Goal: Transaction & Acquisition: Book appointment/travel/reservation

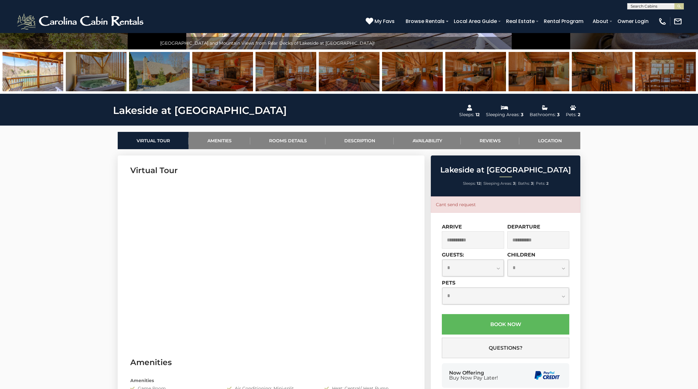
scroll to position [257, 0]
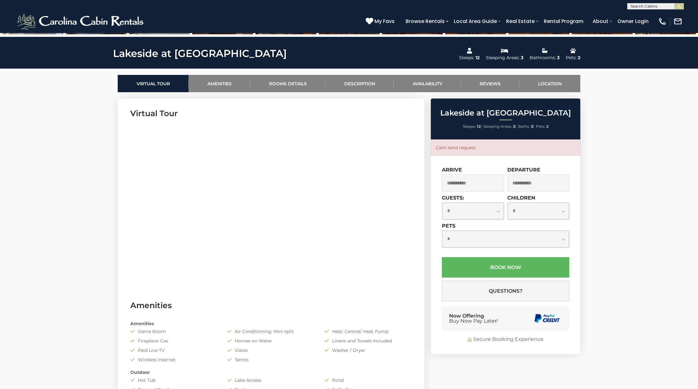
select select "*"
click option "*" at bounding box center [0, 0] width 0 height 0
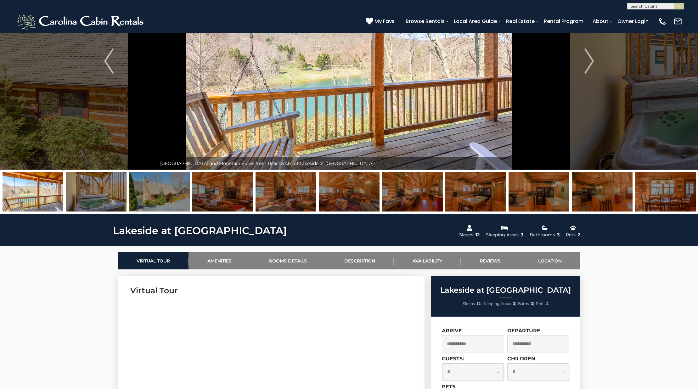
scroll to position [0, 0]
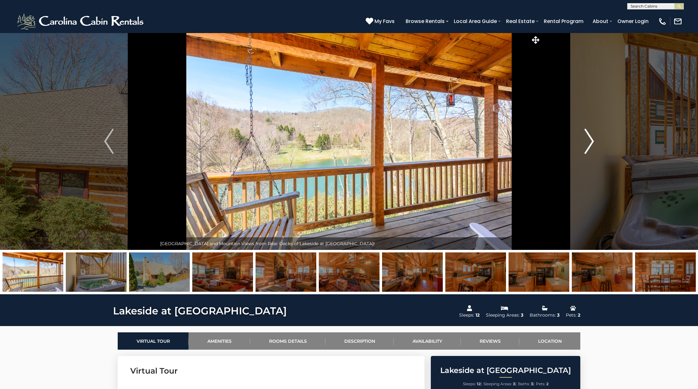
click at [588, 143] on img "Next" at bounding box center [588, 141] width 9 height 25
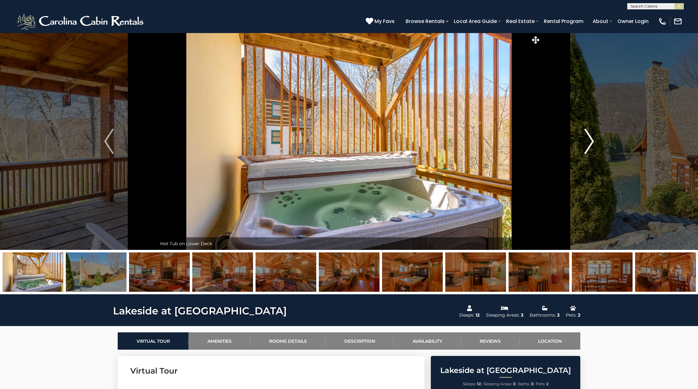
click at [588, 143] on img "Next" at bounding box center [588, 141] width 9 height 25
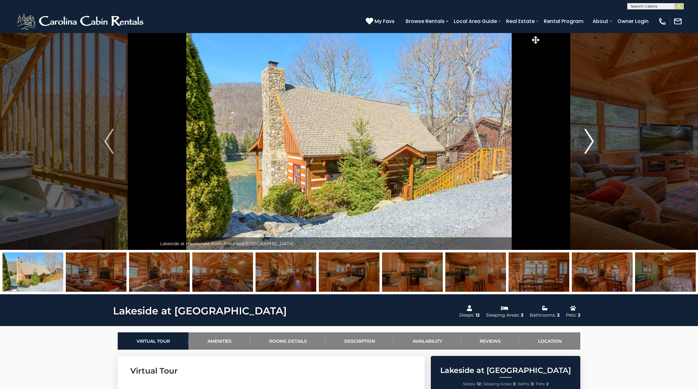
click at [588, 143] on img "Next" at bounding box center [588, 141] width 9 height 25
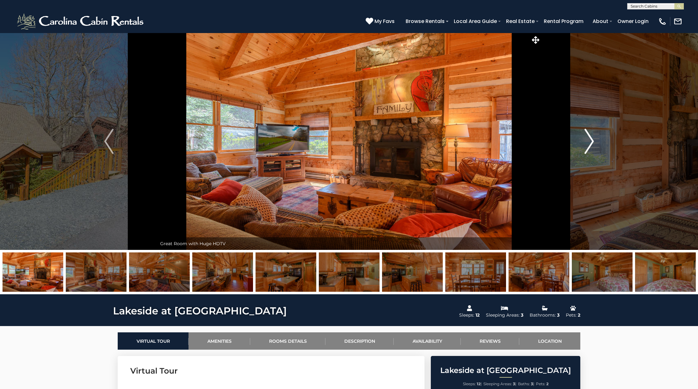
click at [588, 143] on img "Next" at bounding box center [588, 141] width 9 height 25
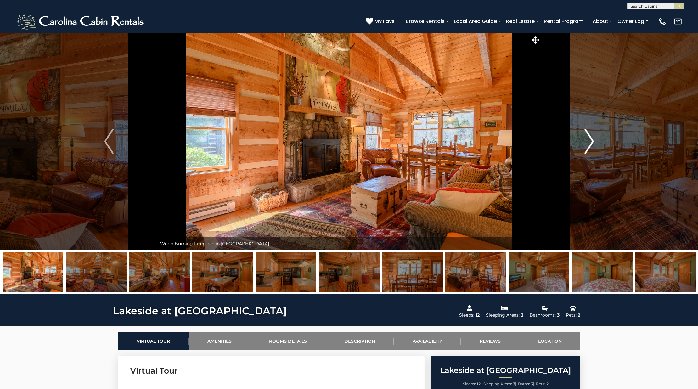
click at [588, 143] on img "Next" at bounding box center [588, 141] width 9 height 25
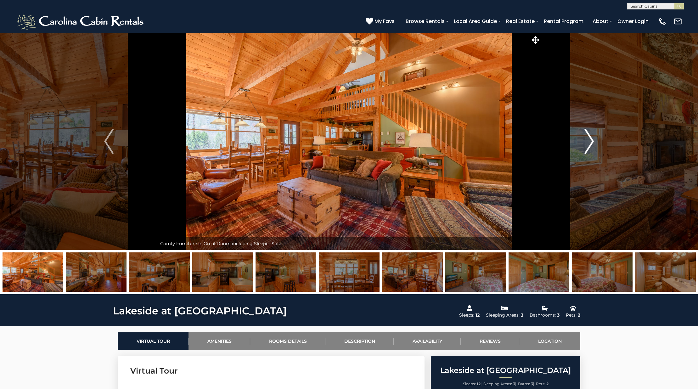
click at [588, 143] on img "Next" at bounding box center [588, 141] width 9 height 25
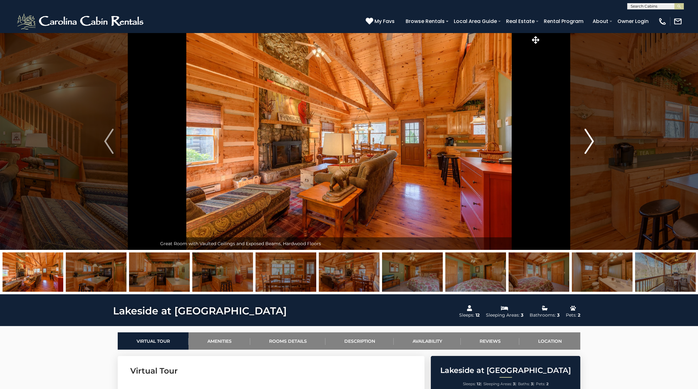
click at [588, 143] on img "Next" at bounding box center [588, 141] width 9 height 25
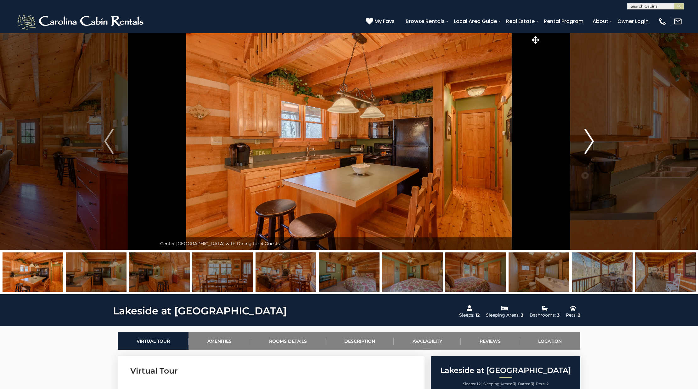
click at [588, 143] on img "Next" at bounding box center [588, 141] width 9 height 25
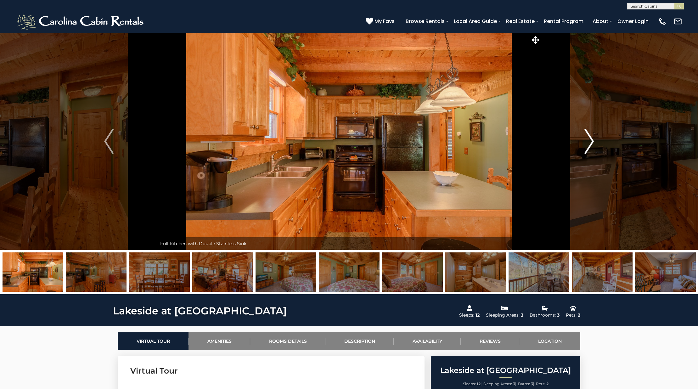
click at [588, 143] on img "Next" at bounding box center [588, 141] width 9 height 25
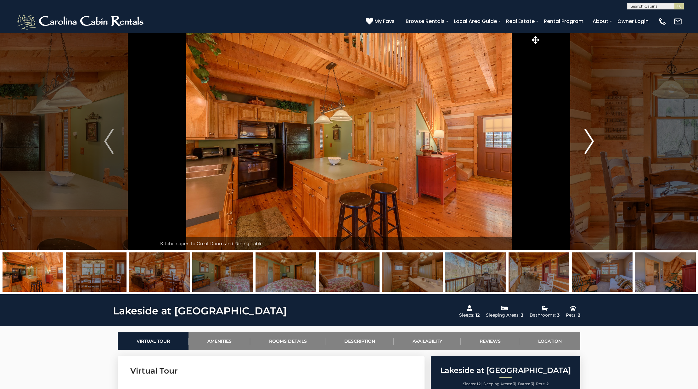
click at [588, 143] on img "Next" at bounding box center [588, 141] width 9 height 25
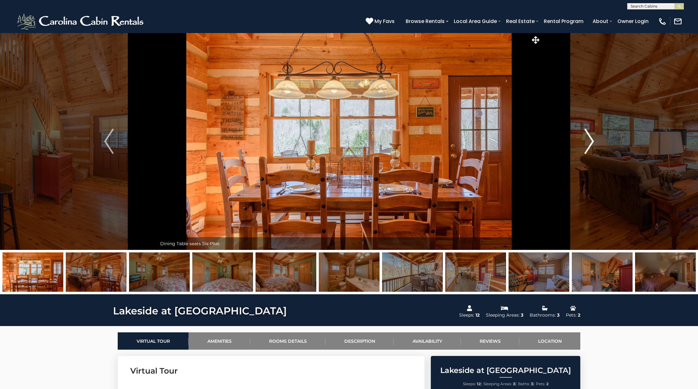
click at [588, 143] on img "Next" at bounding box center [588, 141] width 9 height 25
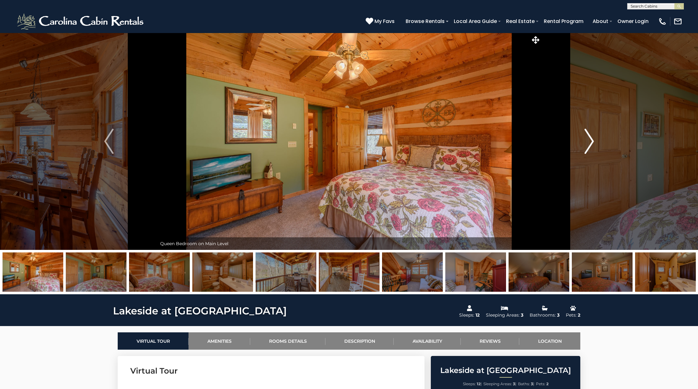
click at [588, 143] on img "Next" at bounding box center [588, 141] width 9 height 25
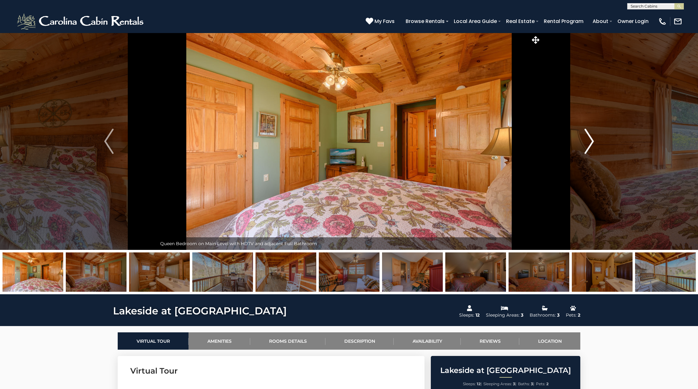
click at [588, 143] on img "Next" at bounding box center [588, 141] width 9 height 25
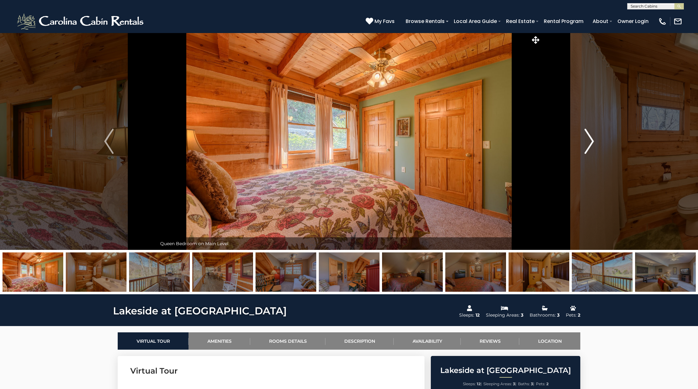
click at [588, 143] on img "Next" at bounding box center [588, 141] width 9 height 25
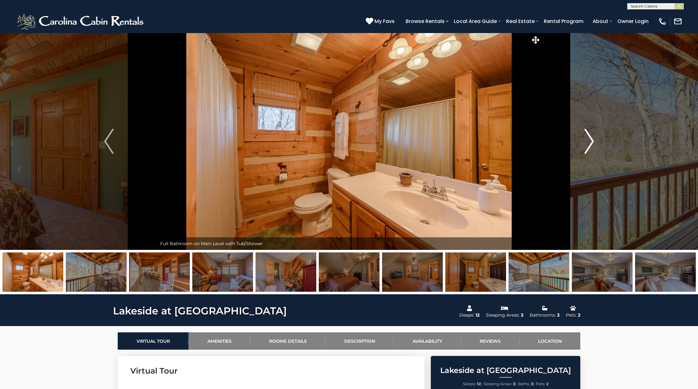
click at [588, 143] on img "Next" at bounding box center [588, 141] width 9 height 25
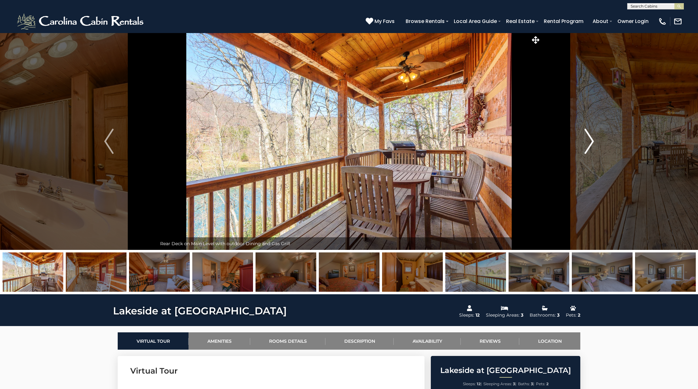
click at [588, 143] on img "Next" at bounding box center [588, 141] width 9 height 25
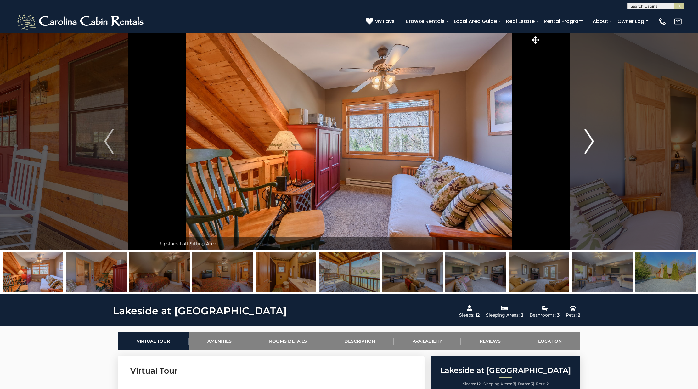
click at [588, 143] on img "Next" at bounding box center [588, 141] width 9 height 25
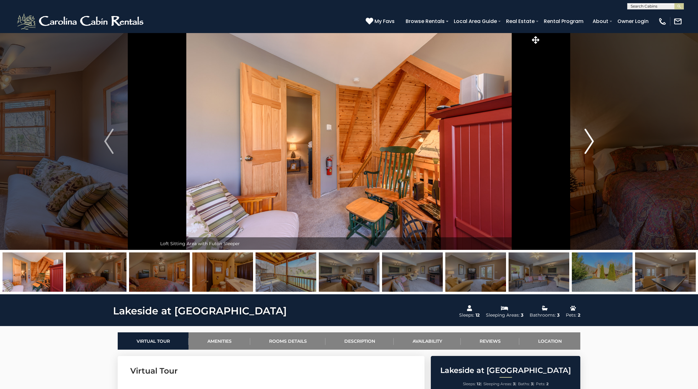
click at [588, 143] on img "Next" at bounding box center [588, 141] width 9 height 25
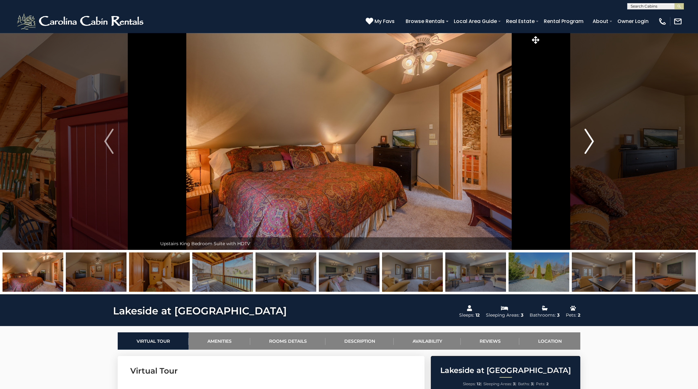
click at [588, 143] on img "Next" at bounding box center [588, 141] width 9 height 25
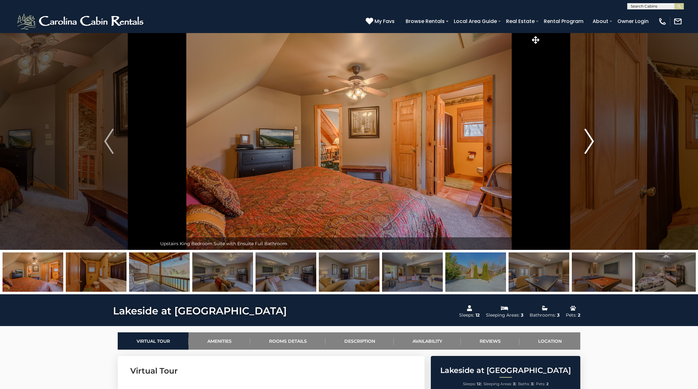
click at [588, 143] on img "Next" at bounding box center [588, 141] width 9 height 25
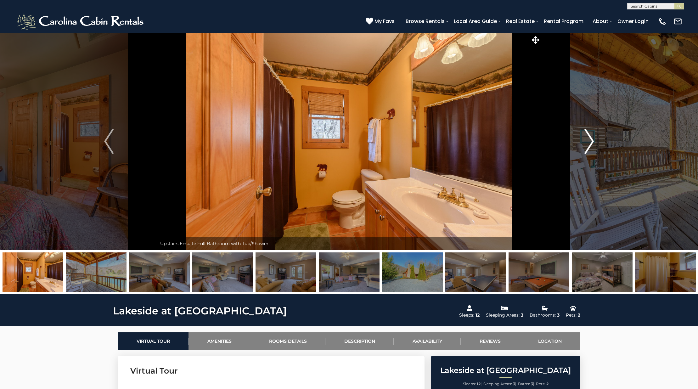
click at [588, 143] on img "Next" at bounding box center [588, 141] width 9 height 25
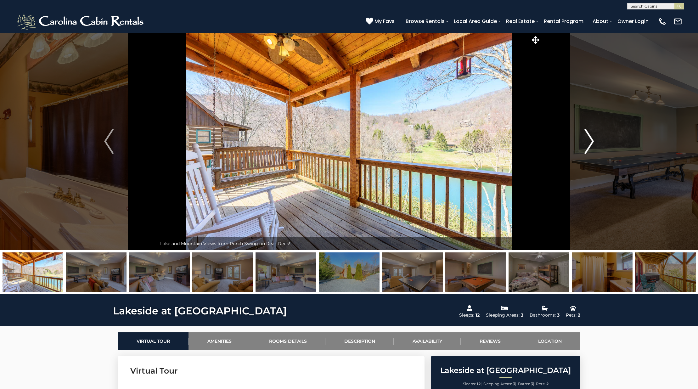
click at [588, 143] on img "Next" at bounding box center [588, 141] width 9 height 25
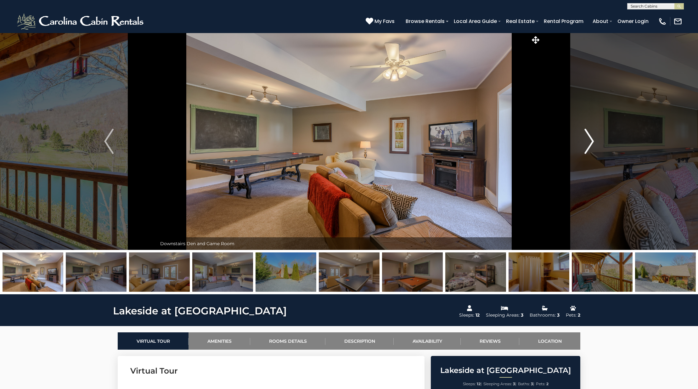
click at [588, 143] on img "Next" at bounding box center [588, 141] width 9 height 25
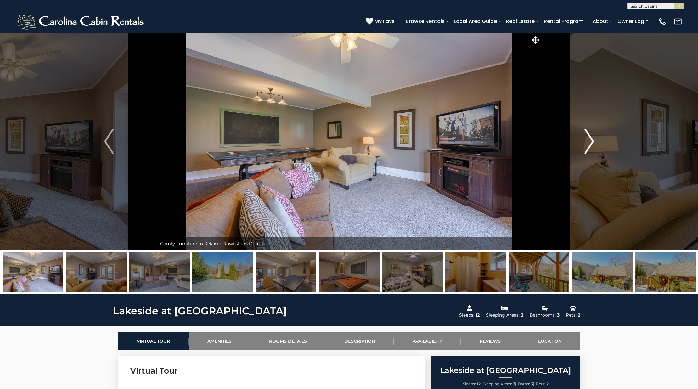
click at [588, 143] on img "Next" at bounding box center [588, 141] width 9 height 25
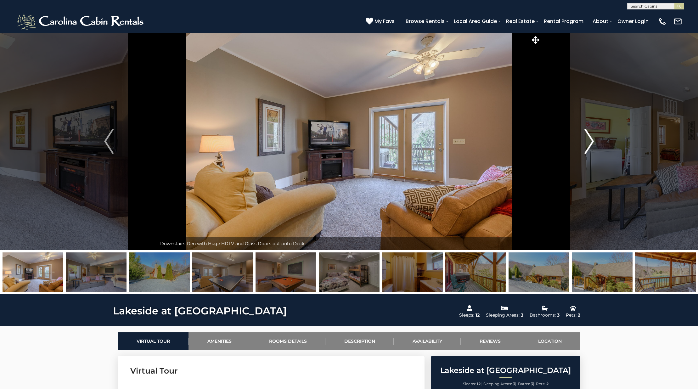
click at [588, 143] on img "Next" at bounding box center [588, 141] width 9 height 25
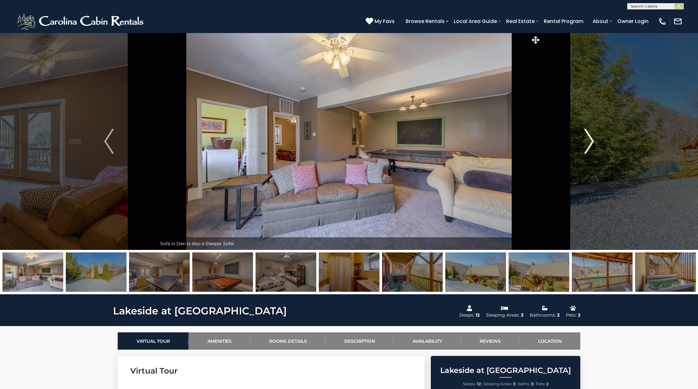
click at [588, 143] on img "Next" at bounding box center [588, 141] width 9 height 25
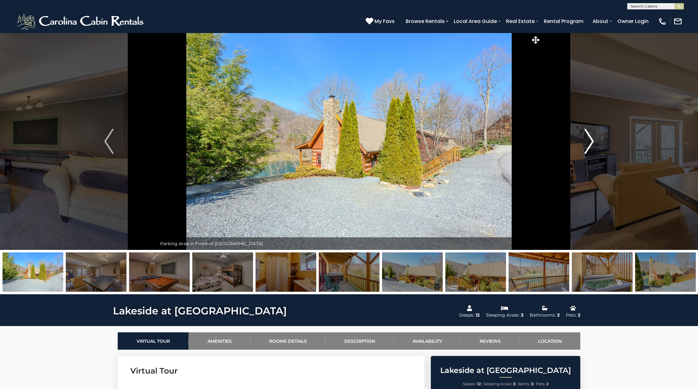
click at [588, 143] on img "Next" at bounding box center [588, 141] width 9 height 25
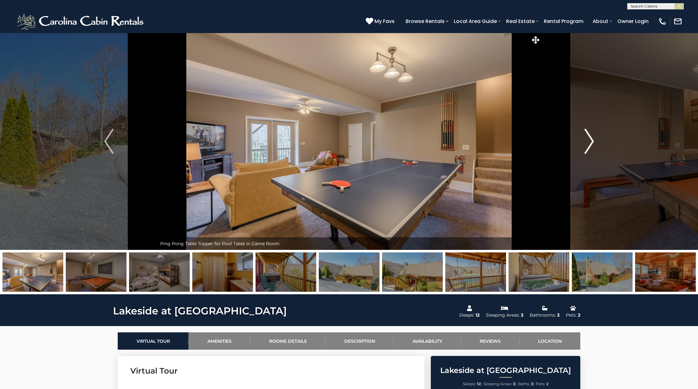
click at [588, 143] on img "Next" at bounding box center [588, 141] width 9 height 25
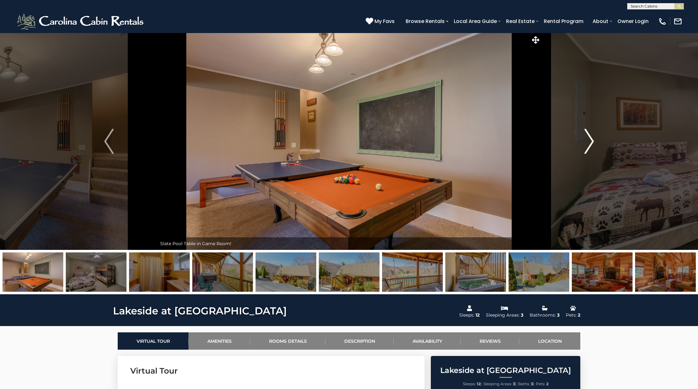
click at [588, 143] on img "Next" at bounding box center [588, 141] width 9 height 25
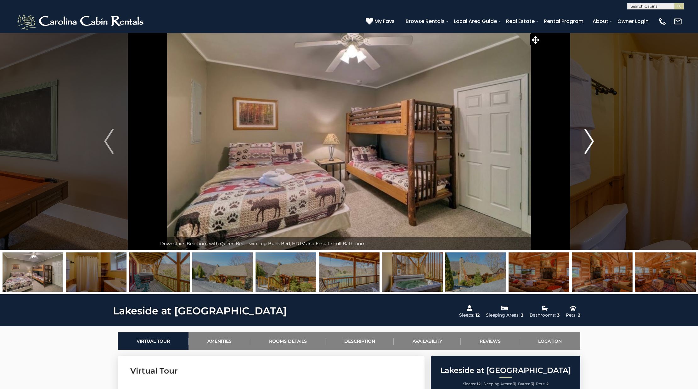
click at [588, 143] on img "Next" at bounding box center [588, 141] width 9 height 25
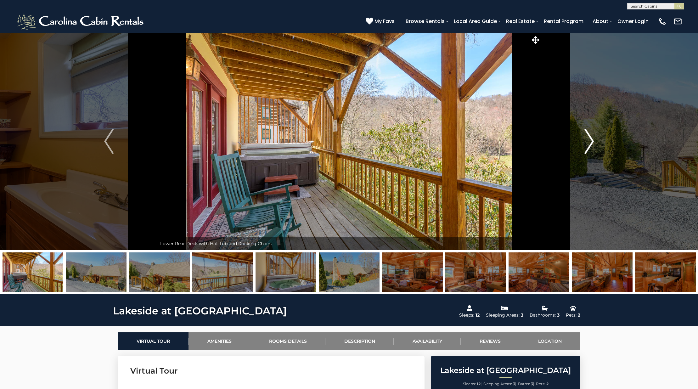
click at [588, 143] on img "Next" at bounding box center [588, 141] width 9 height 25
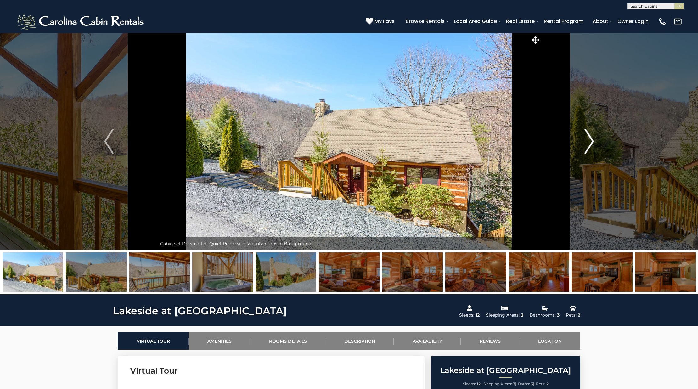
click at [588, 143] on img "Next" at bounding box center [588, 141] width 9 height 25
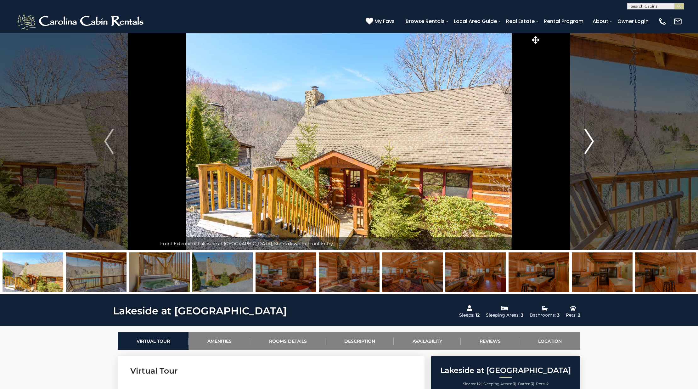
click at [588, 143] on img "Next" at bounding box center [588, 141] width 9 height 25
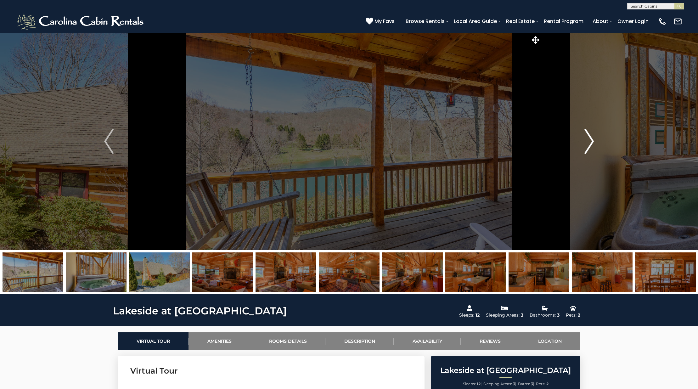
click at [588, 143] on img "Next" at bounding box center [588, 141] width 9 height 25
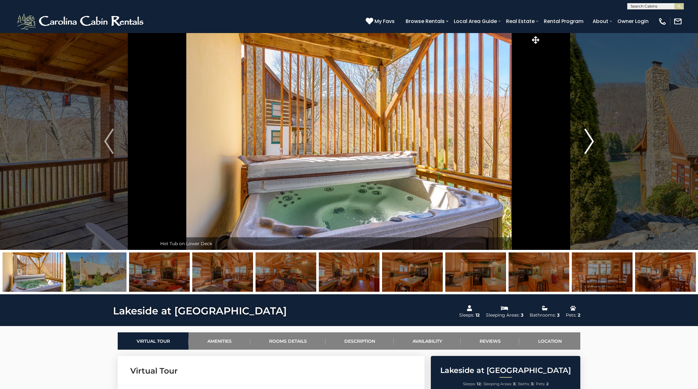
click at [593, 146] on img "Next" at bounding box center [588, 141] width 9 height 25
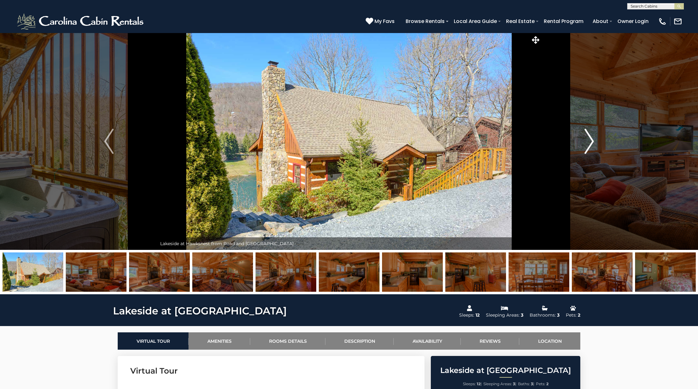
click at [593, 146] on img "Next" at bounding box center [588, 141] width 9 height 25
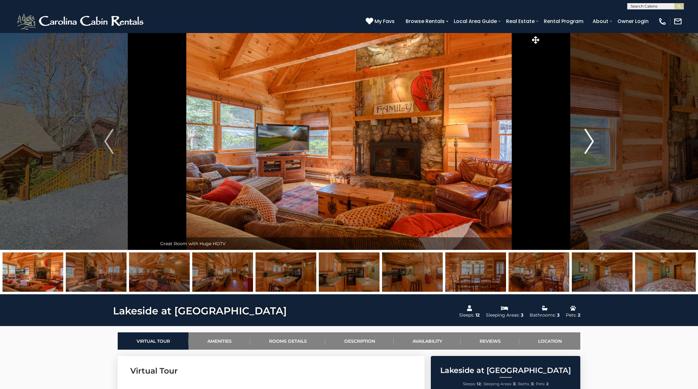
click at [593, 146] on img "Next" at bounding box center [588, 141] width 9 height 25
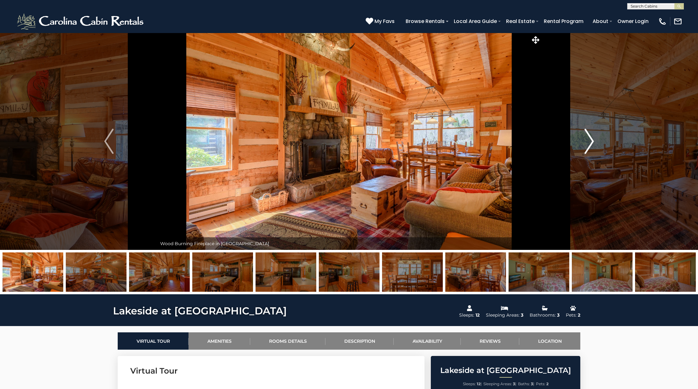
click at [593, 146] on img "Next" at bounding box center [588, 141] width 9 height 25
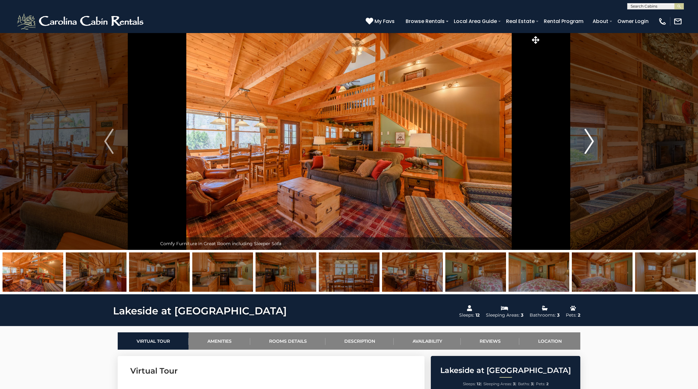
click at [593, 146] on img "Next" at bounding box center [588, 141] width 9 height 25
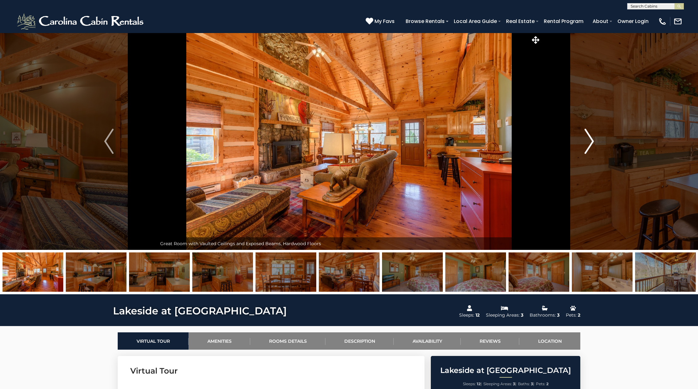
click at [593, 146] on img "Next" at bounding box center [588, 141] width 9 height 25
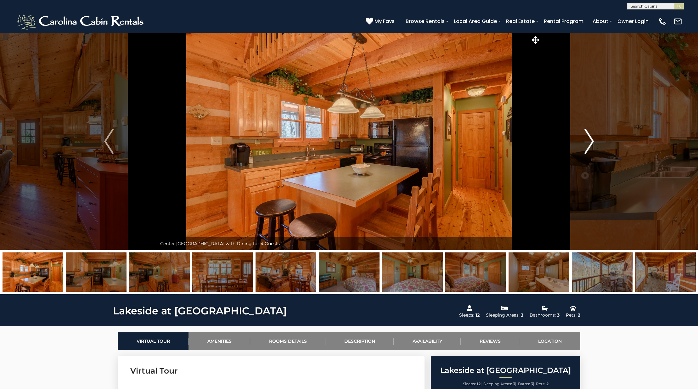
click at [593, 146] on img "Next" at bounding box center [588, 141] width 9 height 25
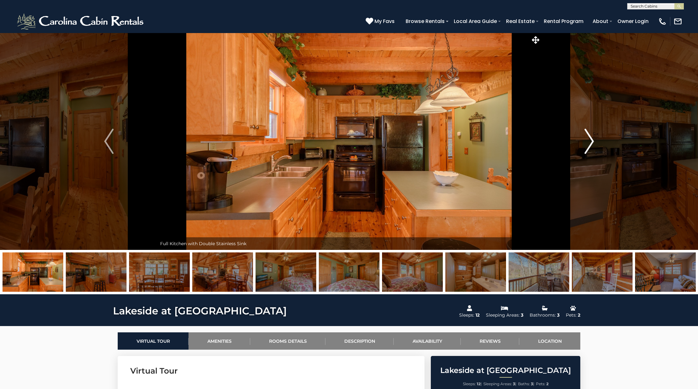
click at [593, 146] on img "Next" at bounding box center [588, 141] width 9 height 25
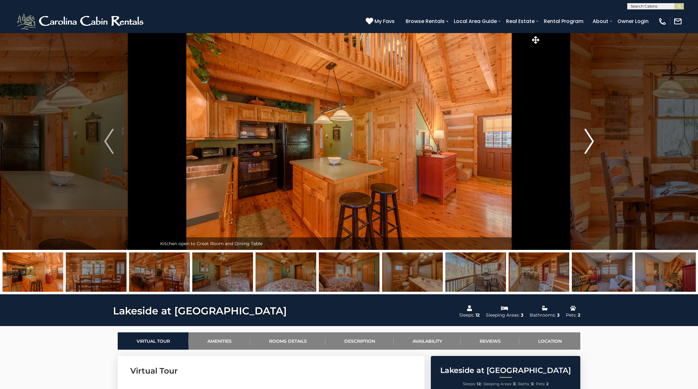
click at [593, 146] on img "Next" at bounding box center [588, 141] width 9 height 25
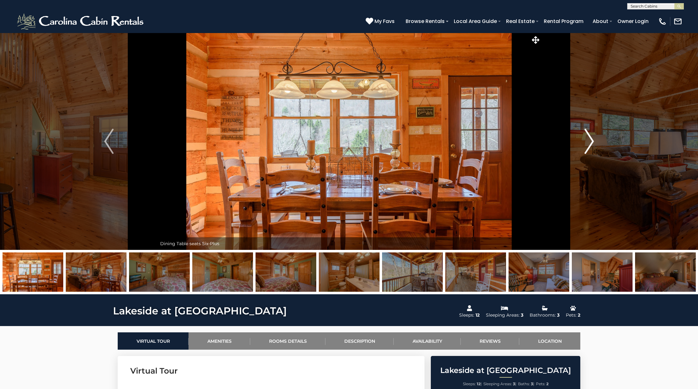
click at [593, 146] on img "Next" at bounding box center [588, 141] width 9 height 25
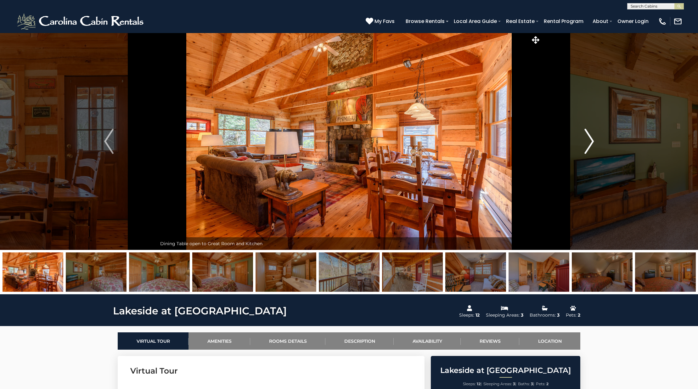
click at [593, 146] on img "Next" at bounding box center [588, 141] width 9 height 25
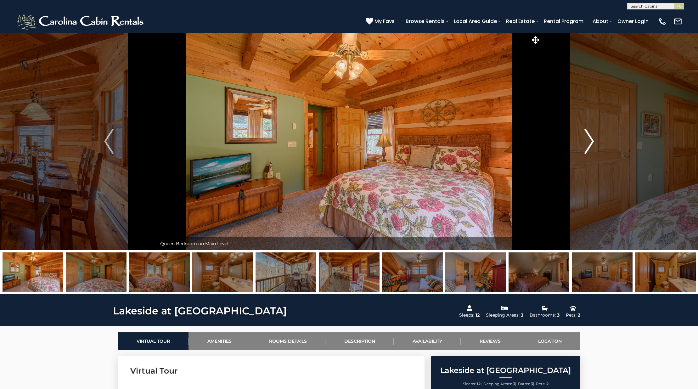
click at [593, 146] on img "Next" at bounding box center [588, 141] width 9 height 25
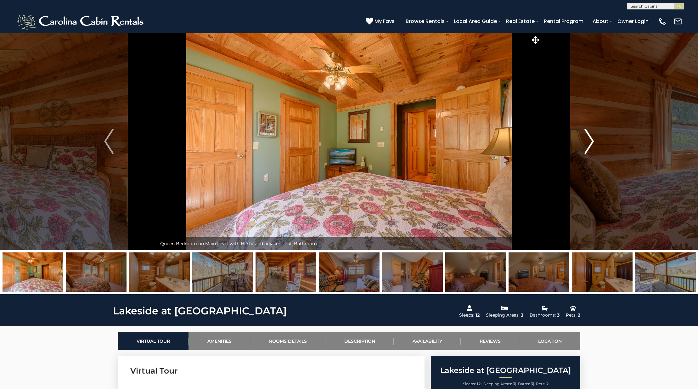
click at [593, 146] on img "Next" at bounding box center [588, 141] width 9 height 25
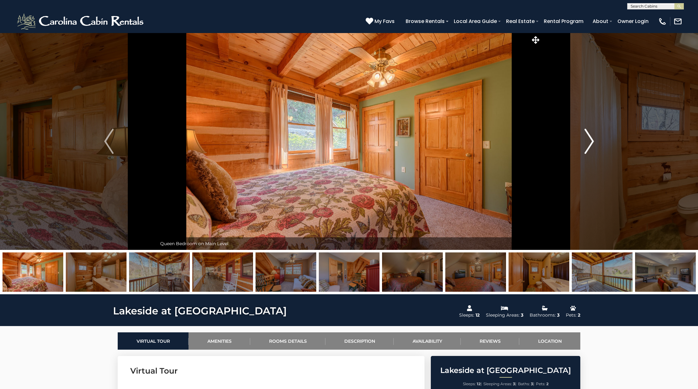
click at [593, 146] on img "Next" at bounding box center [588, 141] width 9 height 25
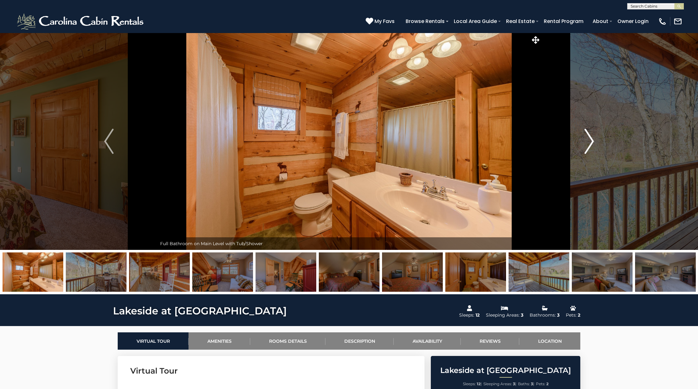
click at [593, 146] on img "Next" at bounding box center [588, 141] width 9 height 25
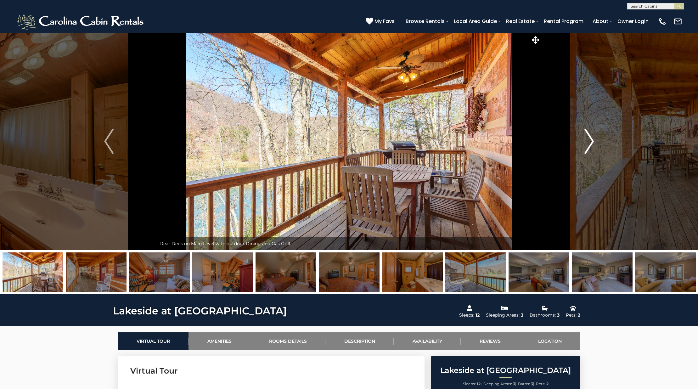
click at [593, 146] on img "Next" at bounding box center [588, 141] width 9 height 25
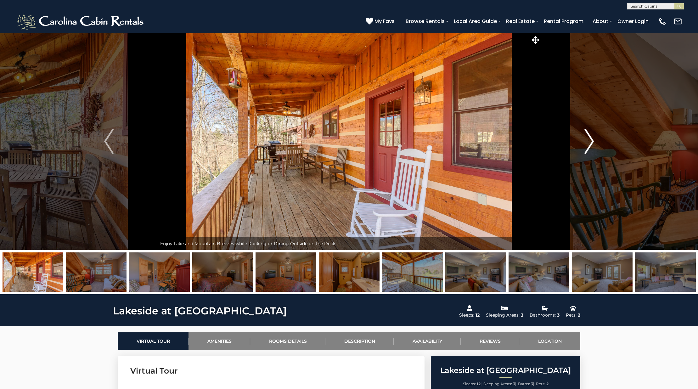
click at [593, 146] on img "Next" at bounding box center [588, 141] width 9 height 25
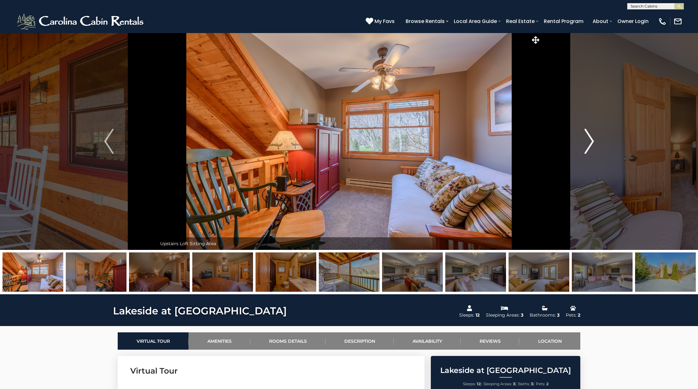
click at [593, 146] on img "Next" at bounding box center [588, 141] width 9 height 25
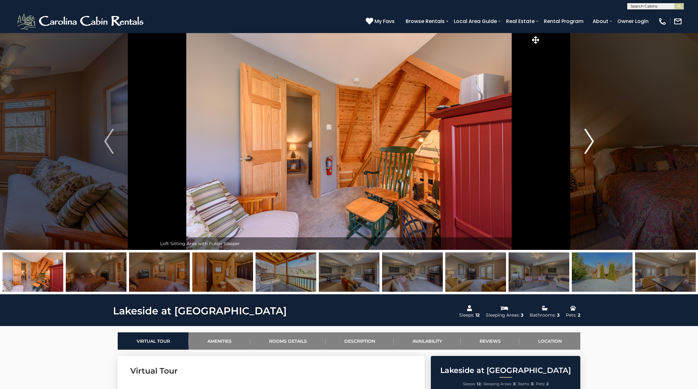
click at [593, 146] on img "Next" at bounding box center [588, 141] width 9 height 25
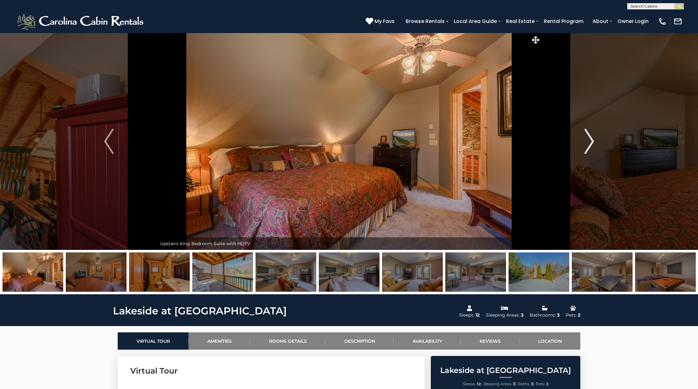
click at [593, 146] on img "Next" at bounding box center [588, 141] width 9 height 25
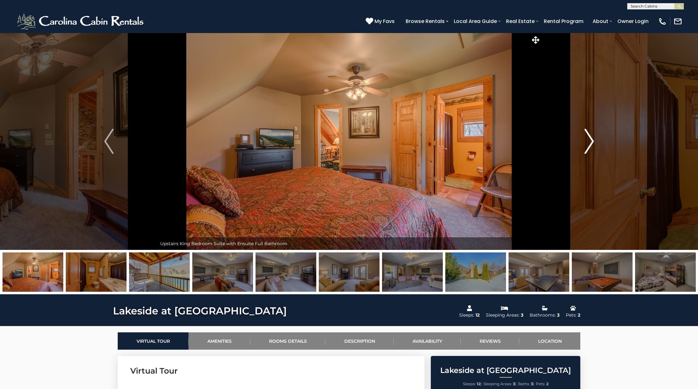
click at [593, 146] on img "Next" at bounding box center [588, 141] width 9 height 25
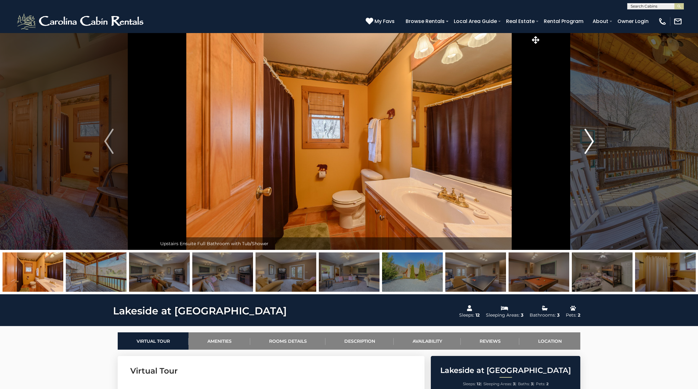
click at [593, 146] on img "Next" at bounding box center [588, 141] width 9 height 25
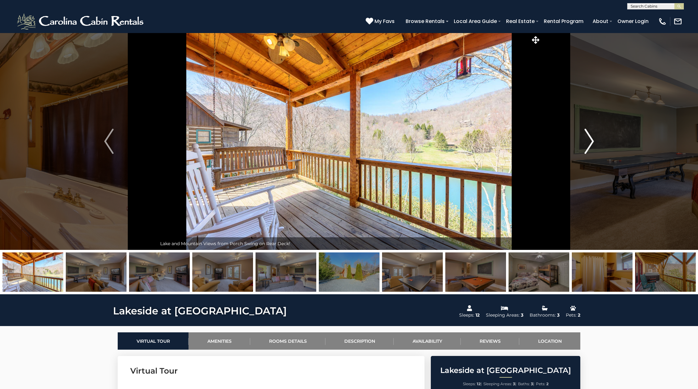
click at [593, 146] on img "Next" at bounding box center [588, 141] width 9 height 25
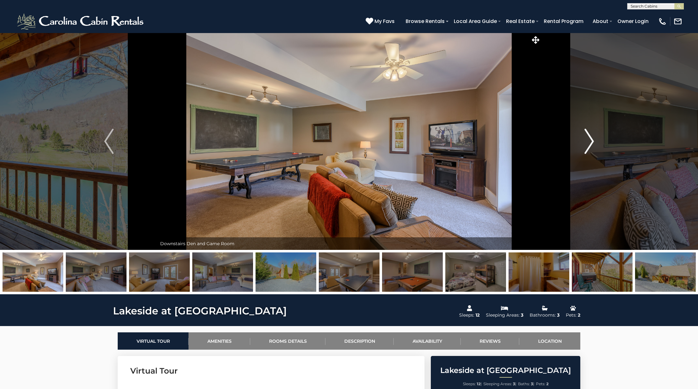
click at [593, 146] on img "Next" at bounding box center [588, 141] width 9 height 25
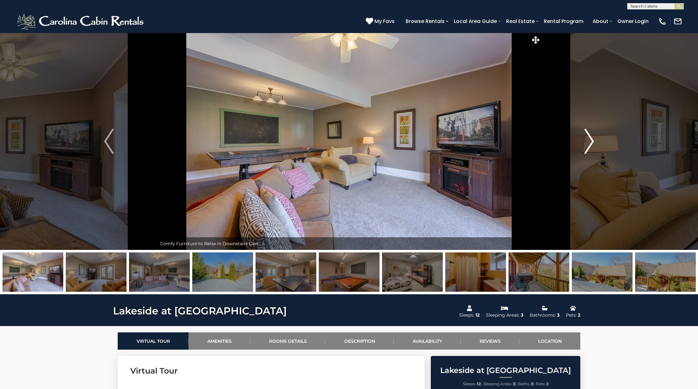
click at [593, 146] on img "Next" at bounding box center [588, 141] width 9 height 25
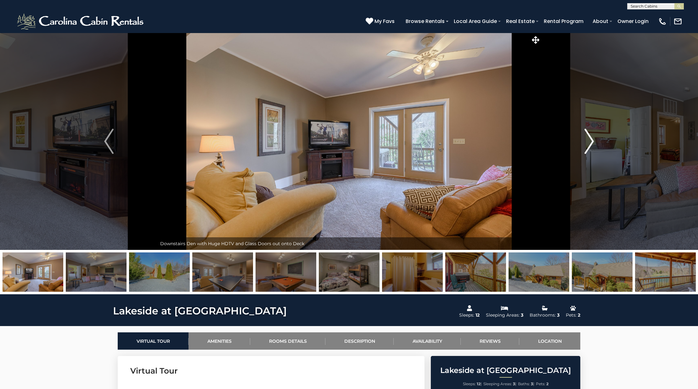
click at [594, 148] on button "Next" at bounding box center [589, 141] width 96 height 217
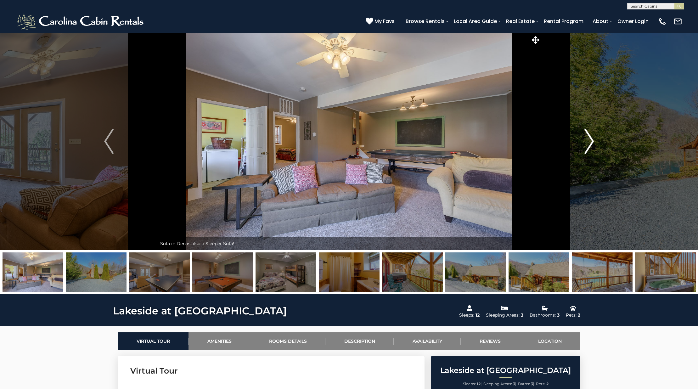
click at [594, 148] on button "Next" at bounding box center [589, 141] width 96 height 217
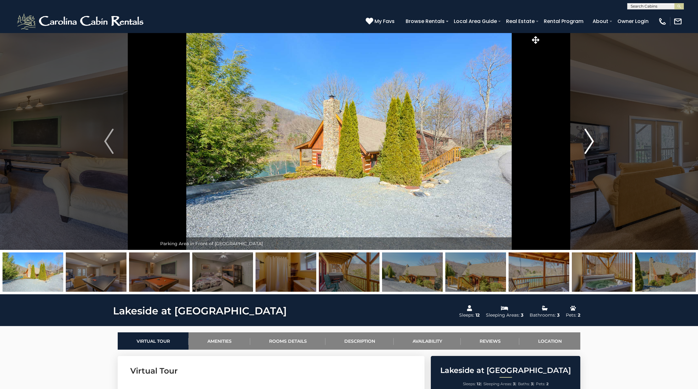
click at [594, 148] on button "Next" at bounding box center [589, 141] width 96 height 217
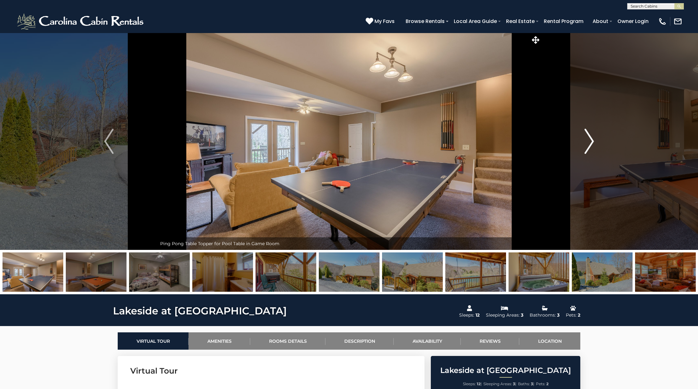
click at [594, 148] on button "Next" at bounding box center [589, 141] width 96 height 217
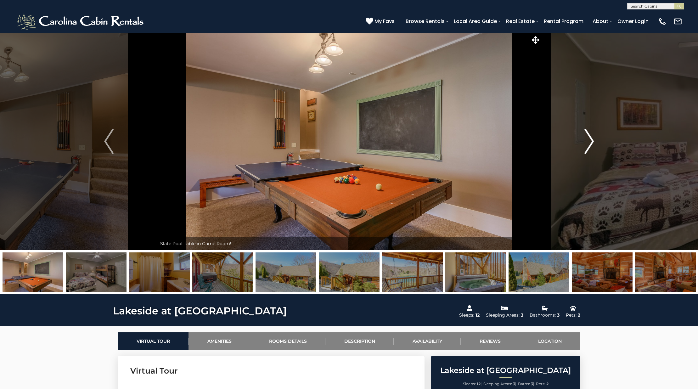
click at [594, 148] on button "Next" at bounding box center [589, 141] width 96 height 217
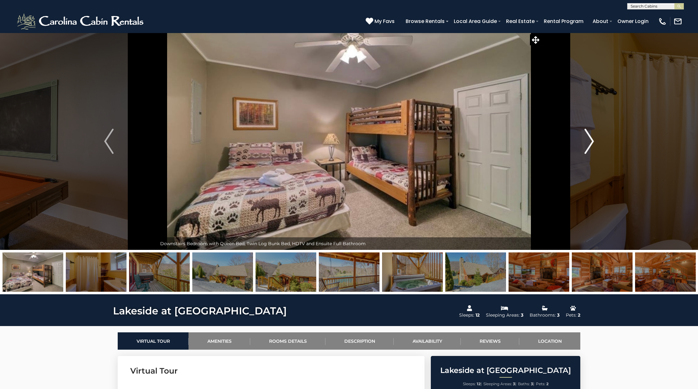
click at [588, 146] on img "Next" at bounding box center [588, 141] width 9 height 25
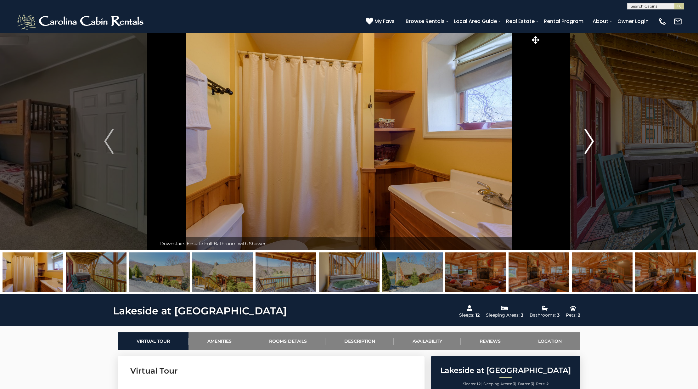
click at [588, 146] on img "Next" at bounding box center [588, 141] width 9 height 25
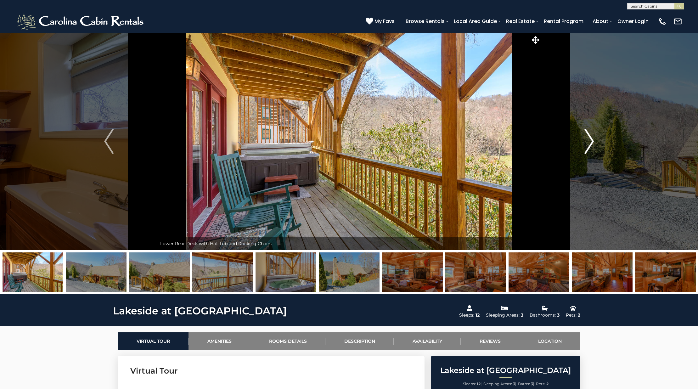
click at [588, 146] on img "Next" at bounding box center [588, 141] width 9 height 25
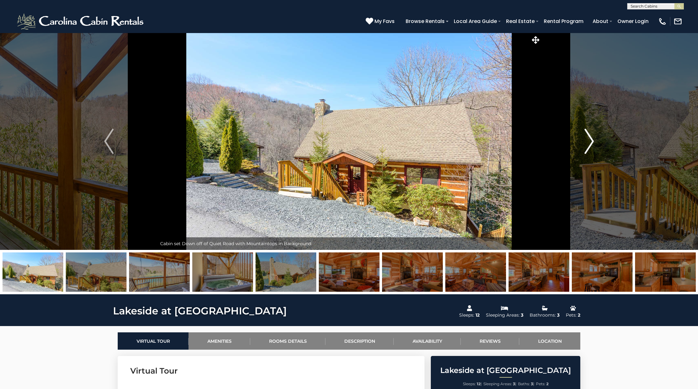
click at [588, 146] on img "Next" at bounding box center [588, 141] width 9 height 25
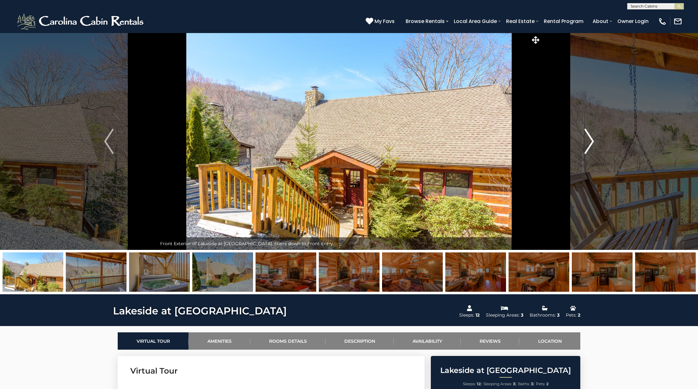
click at [588, 146] on img "Next" at bounding box center [588, 141] width 9 height 25
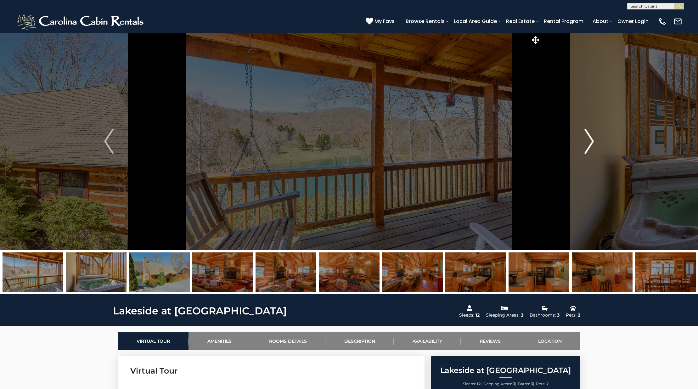
click at [588, 146] on img "Next" at bounding box center [588, 141] width 9 height 25
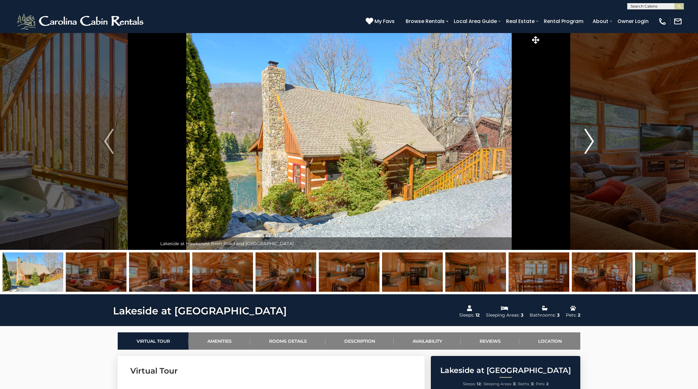
click at [587, 136] on img "Next" at bounding box center [588, 141] width 9 height 25
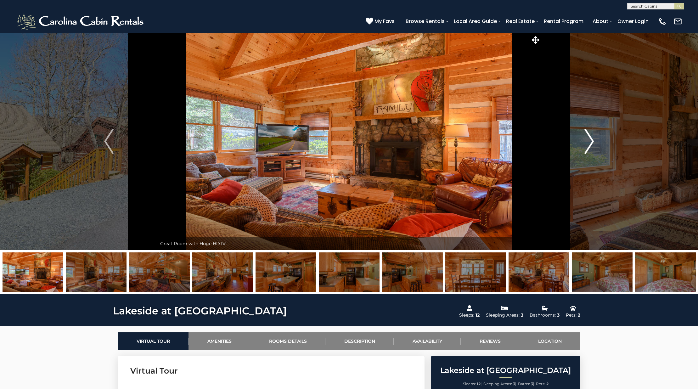
click at [587, 136] on img "Next" at bounding box center [588, 141] width 9 height 25
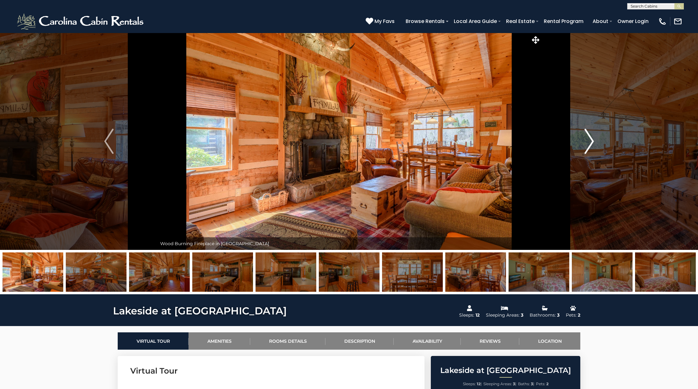
click at [587, 136] on img "Next" at bounding box center [588, 141] width 9 height 25
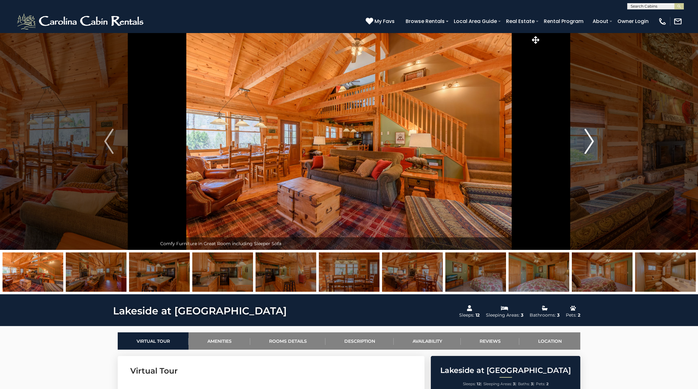
click at [587, 136] on img "Next" at bounding box center [588, 141] width 9 height 25
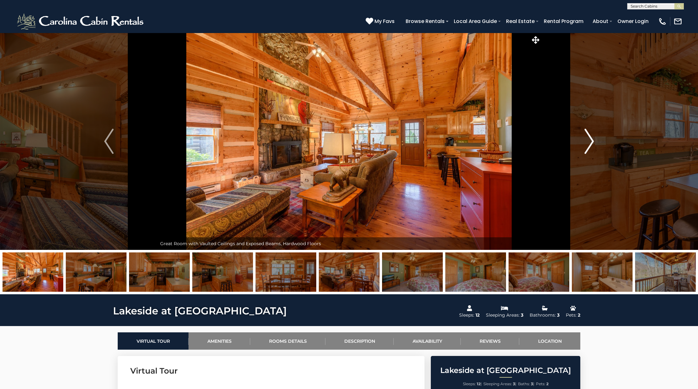
click at [587, 136] on img "Next" at bounding box center [588, 141] width 9 height 25
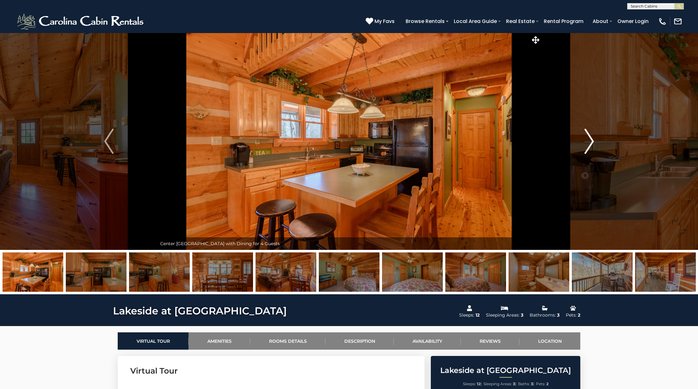
click at [587, 136] on img "Next" at bounding box center [588, 141] width 9 height 25
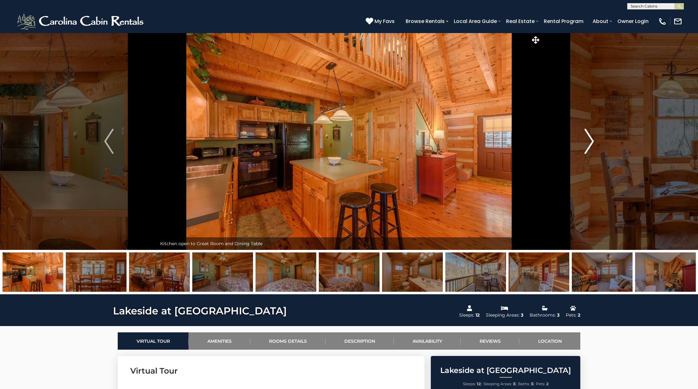
click at [587, 136] on img "Next" at bounding box center [588, 141] width 9 height 25
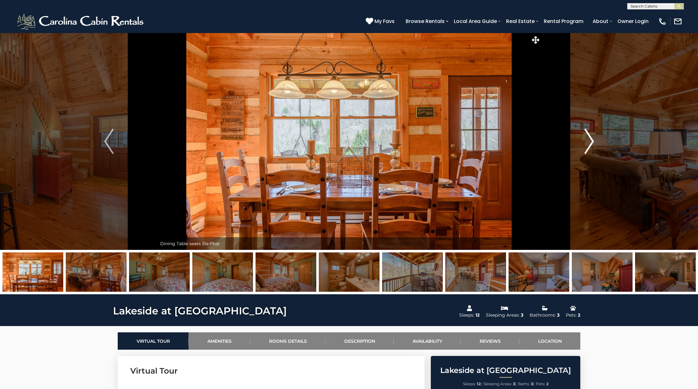
click at [587, 136] on img "Next" at bounding box center [588, 141] width 9 height 25
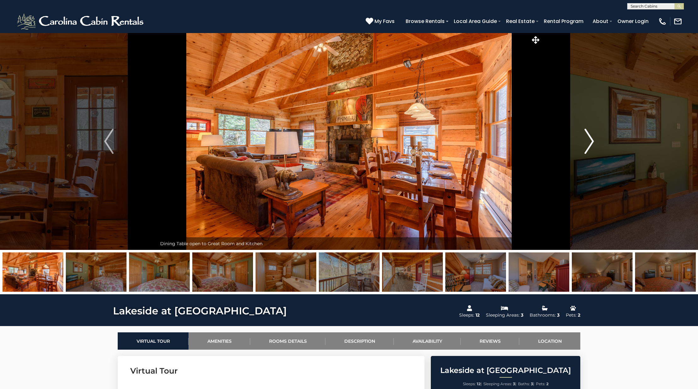
click at [587, 136] on img "Next" at bounding box center [588, 141] width 9 height 25
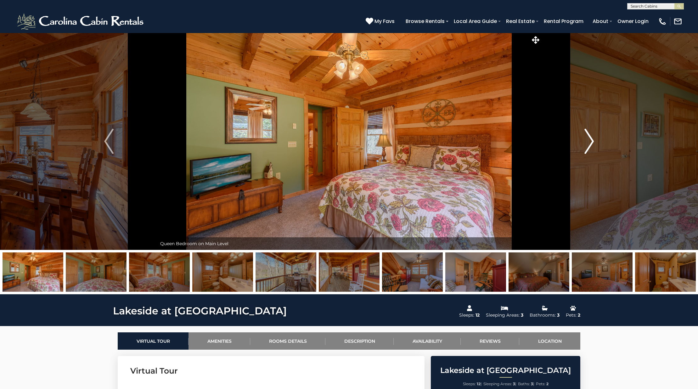
click at [587, 136] on img "Next" at bounding box center [588, 141] width 9 height 25
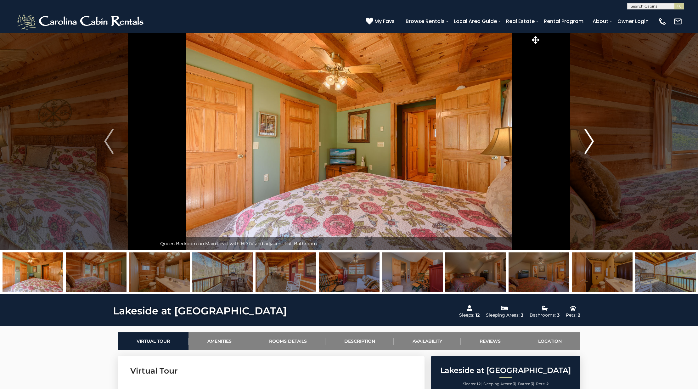
click at [587, 136] on img "Next" at bounding box center [588, 141] width 9 height 25
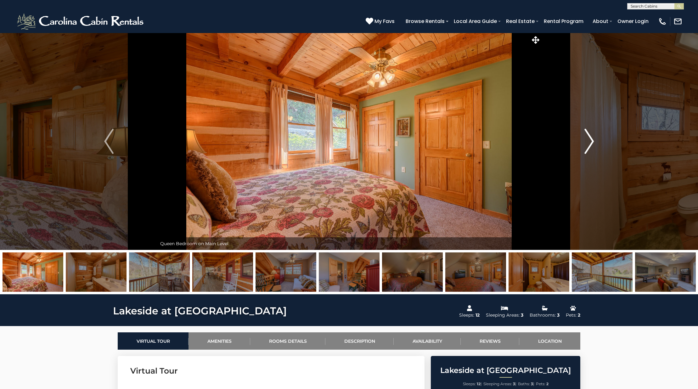
click at [587, 136] on img "Next" at bounding box center [588, 141] width 9 height 25
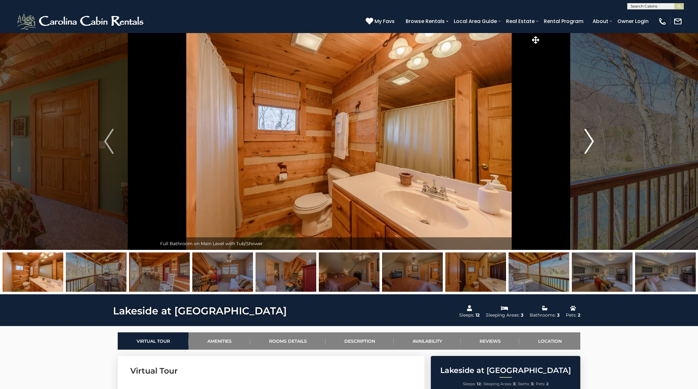
click at [587, 136] on img "Next" at bounding box center [588, 141] width 9 height 25
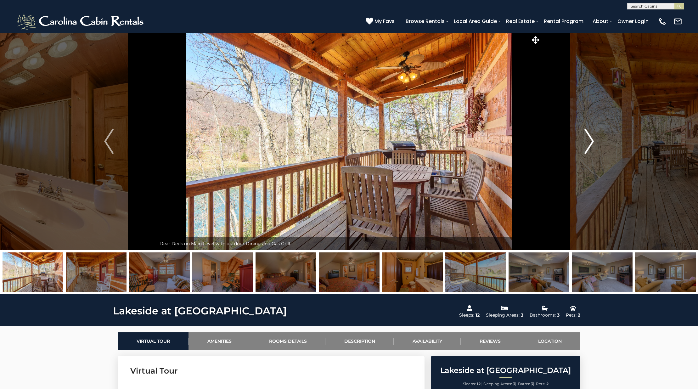
click at [587, 136] on img "Next" at bounding box center [588, 141] width 9 height 25
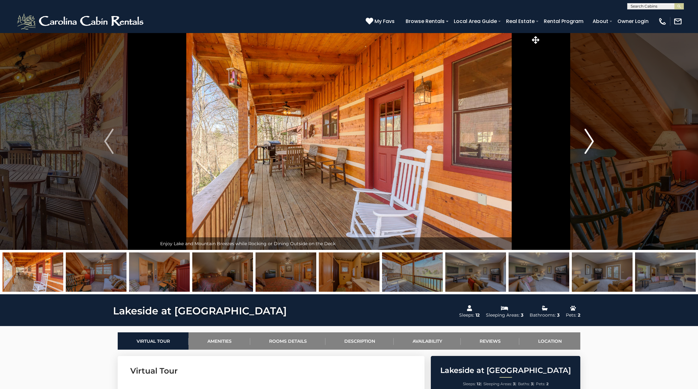
click at [587, 136] on img "Next" at bounding box center [588, 141] width 9 height 25
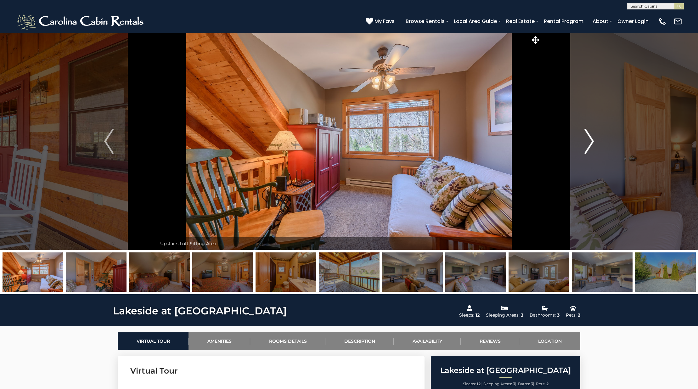
click at [587, 136] on img "Next" at bounding box center [588, 141] width 9 height 25
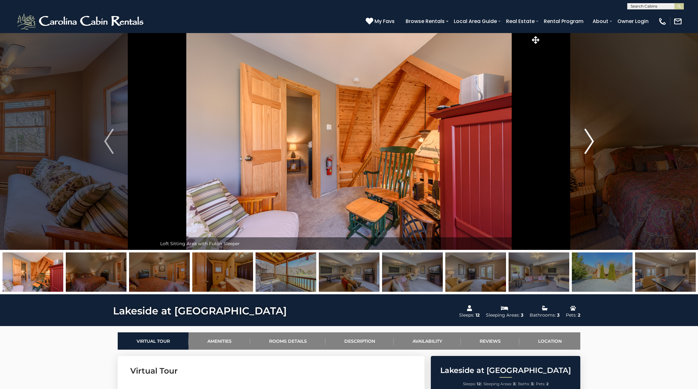
click at [587, 136] on img "Next" at bounding box center [588, 141] width 9 height 25
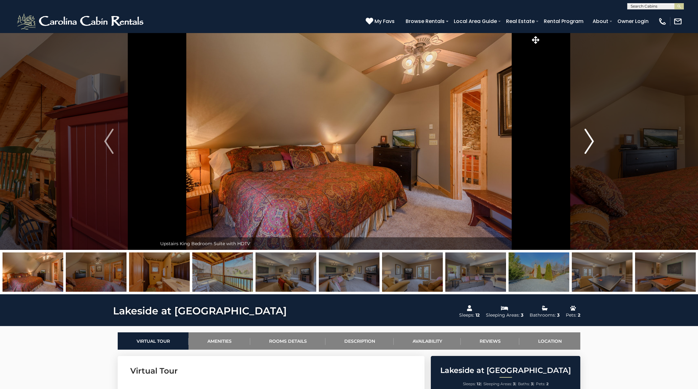
click at [587, 136] on img "Next" at bounding box center [588, 141] width 9 height 25
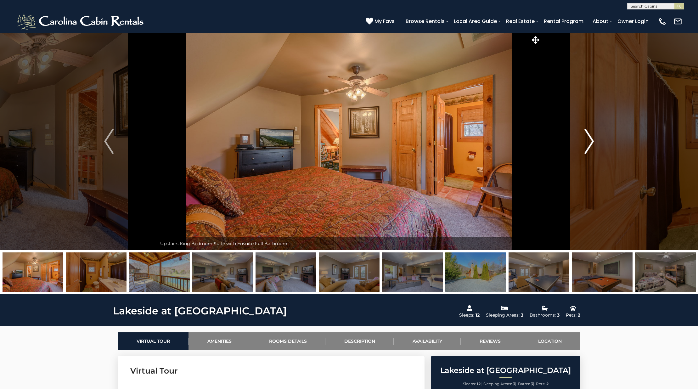
click at [587, 136] on img "Next" at bounding box center [588, 141] width 9 height 25
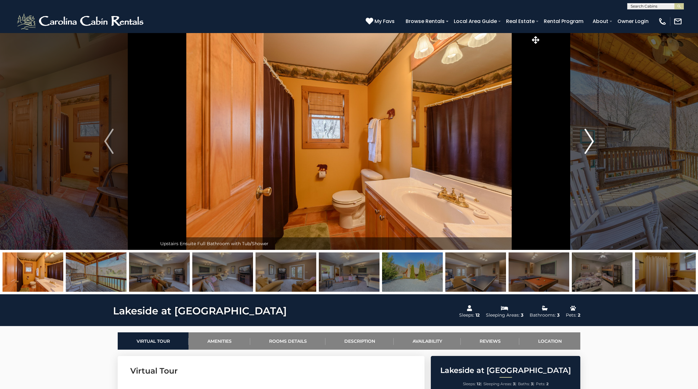
click at [587, 136] on img "Next" at bounding box center [588, 141] width 9 height 25
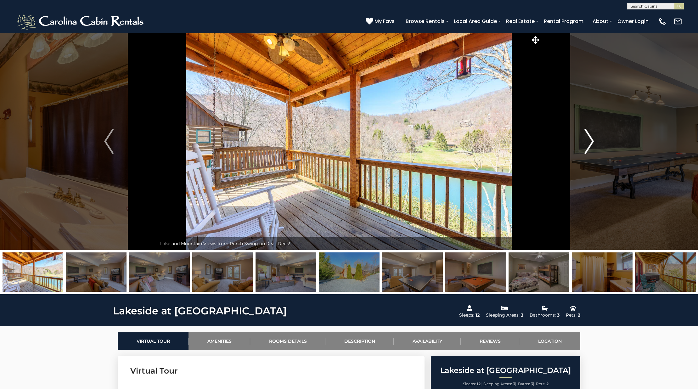
click at [587, 136] on img "Next" at bounding box center [588, 141] width 9 height 25
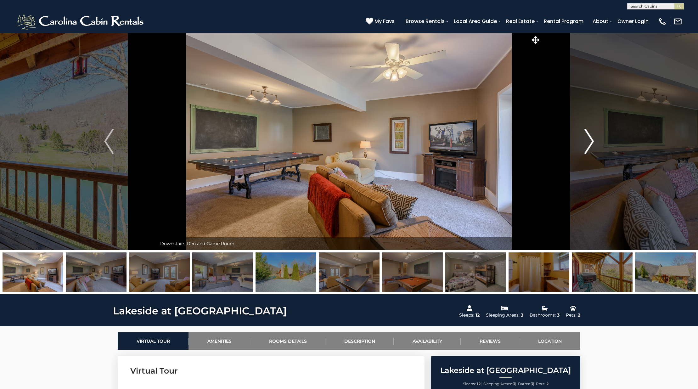
click at [587, 136] on img "Next" at bounding box center [588, 141] width 9 height 25
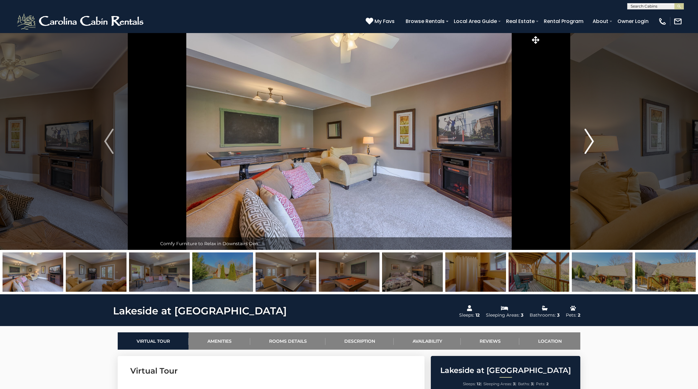
click at [588, 136] on img "Next" at bounding box center [588, 141] width 9 height 25
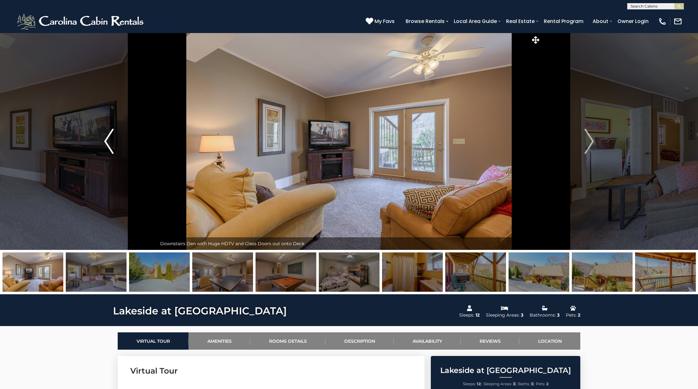
click at [105, 138] on img "Previous" at bounding box center [108, 141] width 9 height 25
click at [106, 137] on img "Previous" at bounding box center [108, 141] width 9 height 25
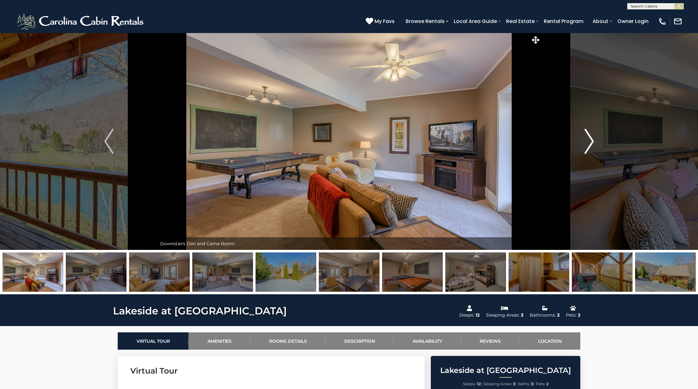
click at [565, 138] on button "Next" at bounding box center [589, 141] width 96 height 217
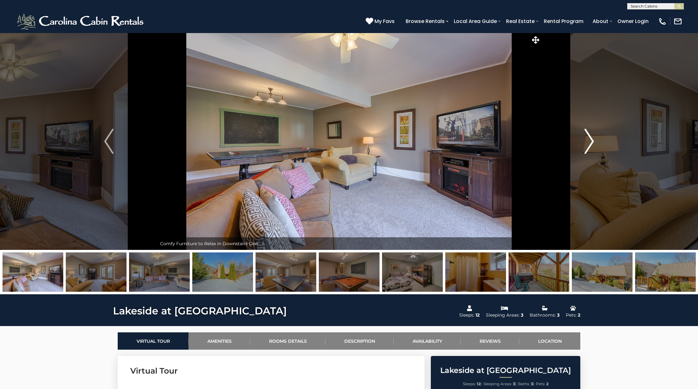
click at [565, 138] on button "Next" at bounding box center [589, 141] width 96 height 217
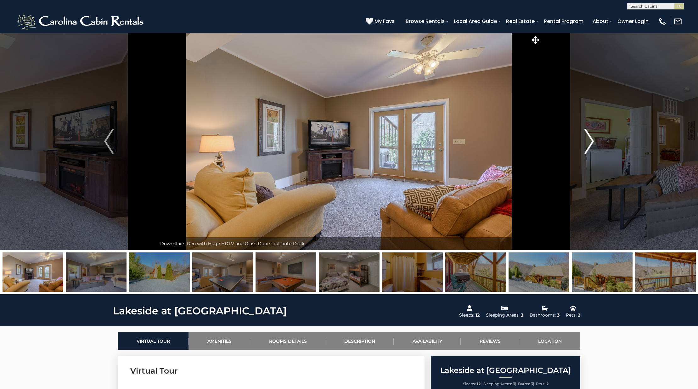
click at [565, 138] on button "Next" at bounding box center [589, 141] width 96 height 217
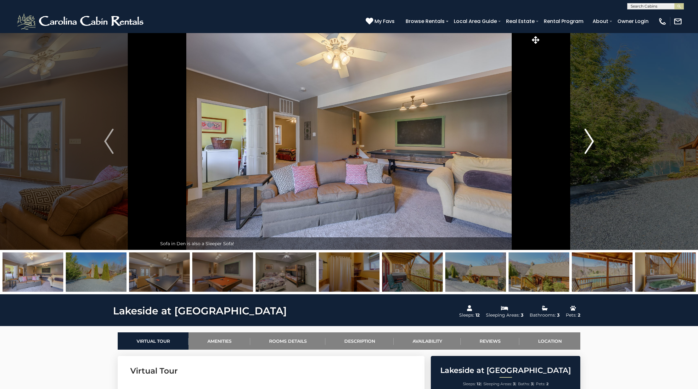
click at [565, 138] on button "Next" at bounding box center [589, 141] width 96 height 217
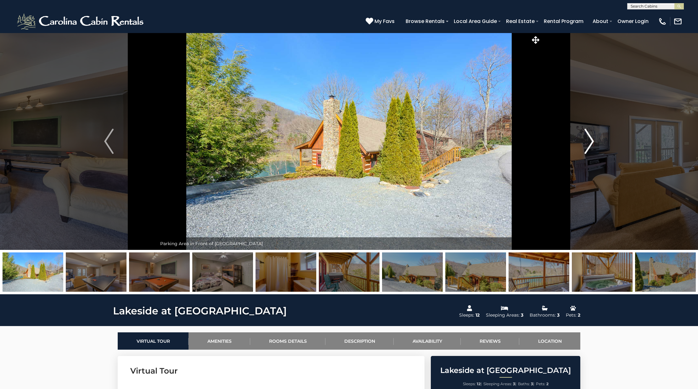
click at [565, 138] on button "Next" at bounding box center [589, 141] width 96 height 217
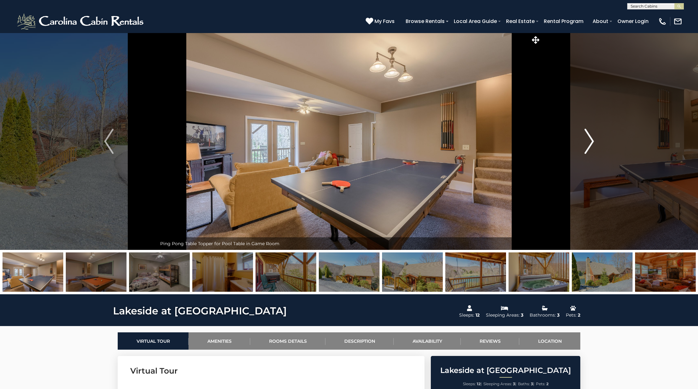
click at [565, 138] on button "Next" at bounding box center [589, 141] width 96 height 217
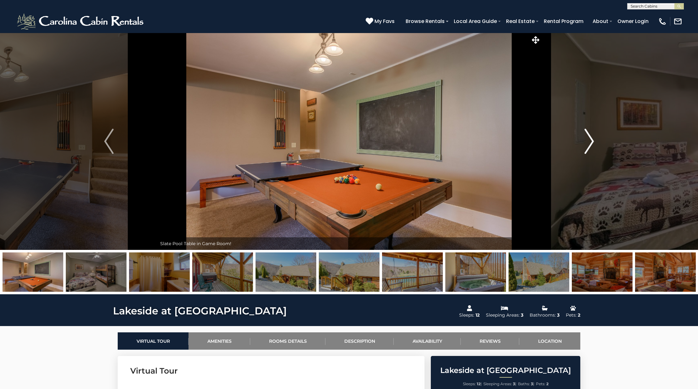
click at [565, 138] on button "Next" at bounding box center [589, 141] width 96 height 217
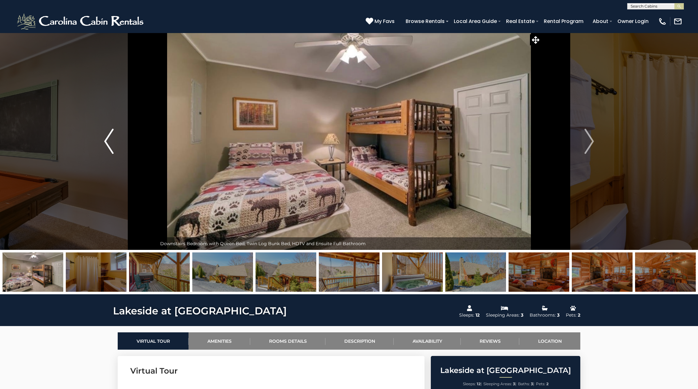
click at [108, 145] on img "Previous" at bounding box center [108, 141] width 9 height 25
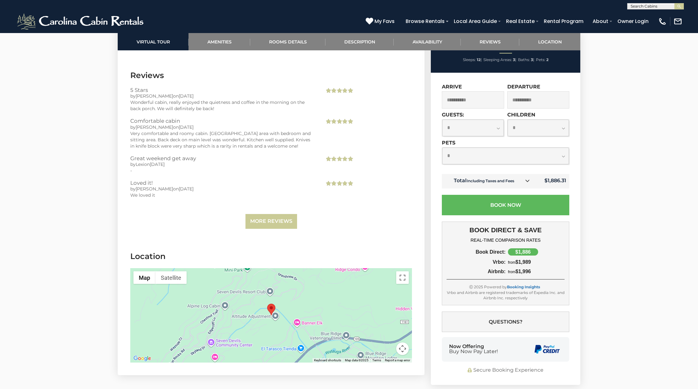
scroll to position [1755, 0]
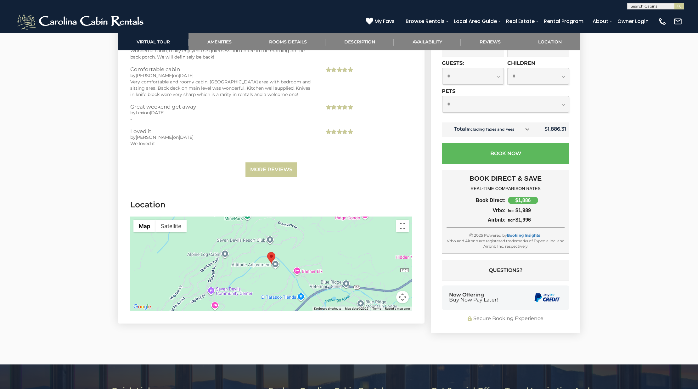
click at [403, 298] on div at bounding box center [270, 263] width 281 height 94
click at [402, 291] on button "Map camera controls" at bounding box center [402, 297] width 13 height 13
click at [388, 261] on button "Zoom in" at bounding box center [386, 265] width 13 height 13
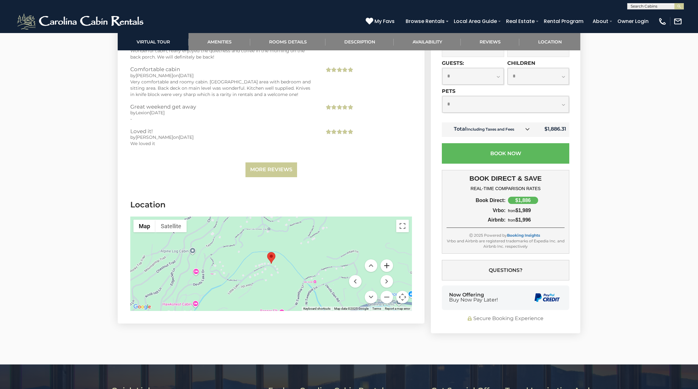
click at [388, 261] on button "Zoom in" at bounding box center [386, 265] width 13 height 13
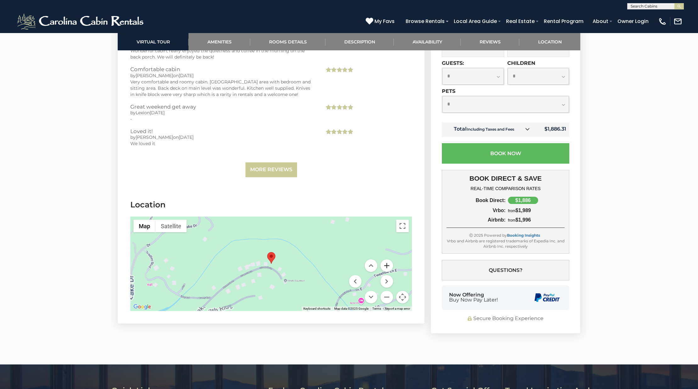
click at [388, 261] on button "Zoom in" at bounding box center [386, 265] width 13 height 13
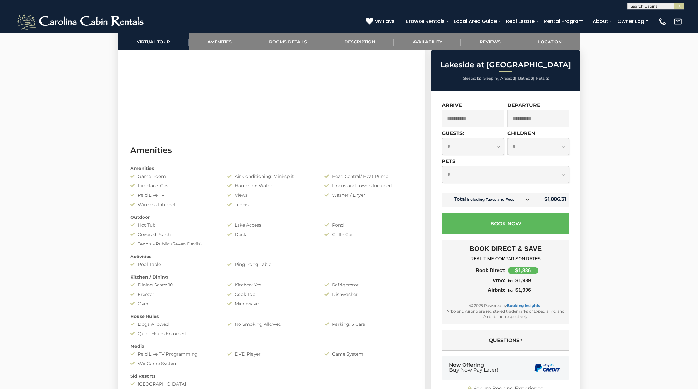
scroll to position [493, 0]
